Goal: Transaction & Acquisition: Purchase product/service

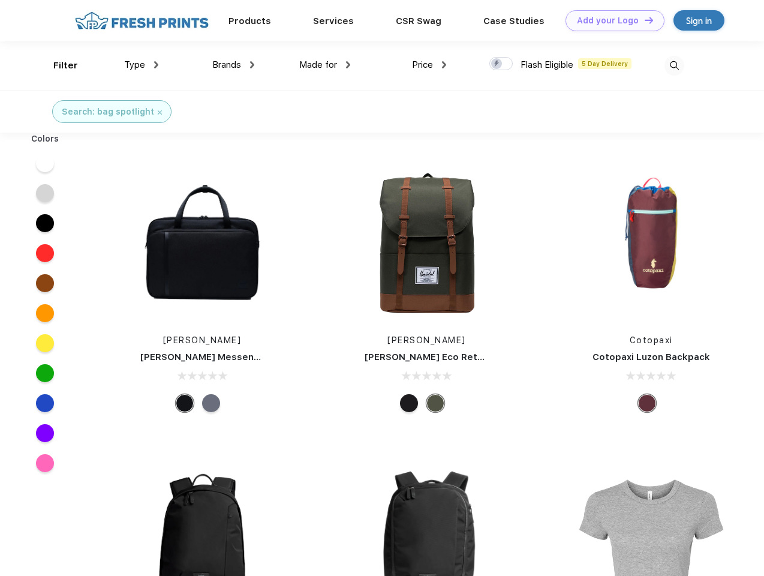
scroll to position [1, 0]
click at [611, 20] on link "Add your Logo Design Tool" at bounding box center [615, 20] width 99 height 21
click at [0, 0] on div "Design Tool" at bounding box center [0, 0] width 0 height 0
click at [644, 20] on link "Add your Logo Design Tool" at bounding box center [615, 20] width 99 height 21
click at [58, 65] on div "Filter" at bounding box center [65, 66] width 25 height 14
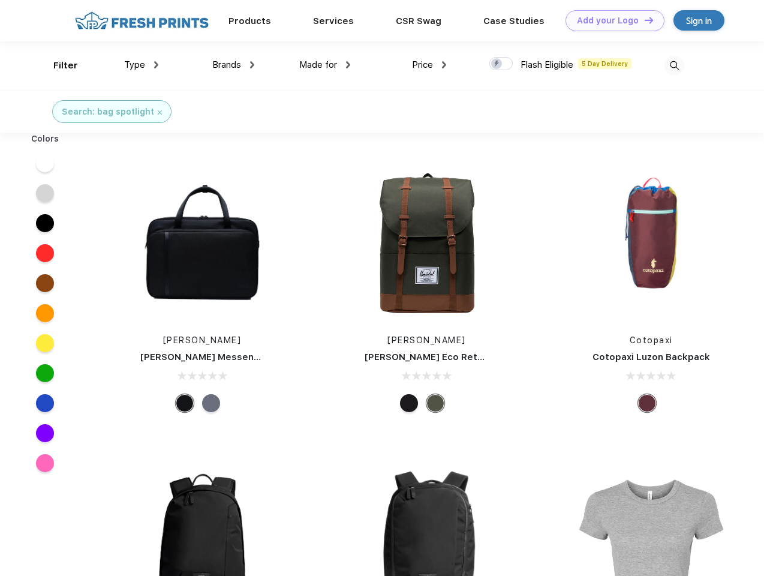
click at [142, 65] on span "Type" at bounding box center [134, 64] width 21 height 11
click at [233, 65] on span "Brands" at bounding box center [226, 64] width 29 height 11
click at [325, 65] on span "Made for" at bounding box center [318, 64] width 38 height 11
click at [430, 65] on span "Price" at bounding box center [422, 64] width 21 height 11
click at [502, 64] on div at bounding box center [501, 63] width 23 height 13
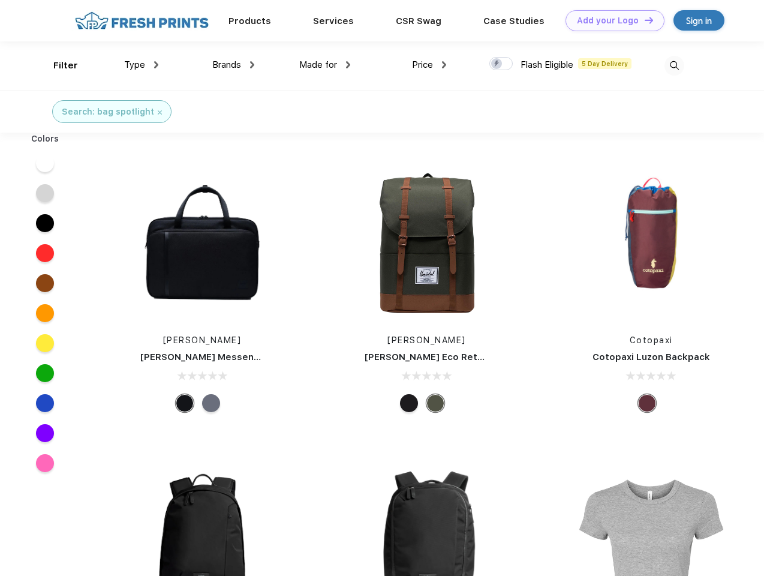
click at [497, 64] on input "checkbox" at bounding box center [494, 60] width 8 height 8
click at [674, 65] on img at bounding box center [675, 66] width 20 height 20
